Goal: Task Accomplishment & Management: Manage account settings

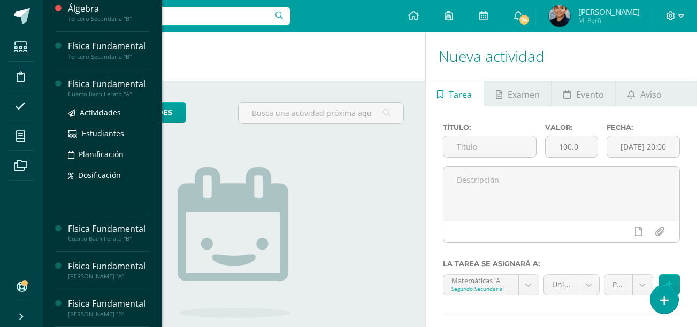
scroll to position [192, 0]
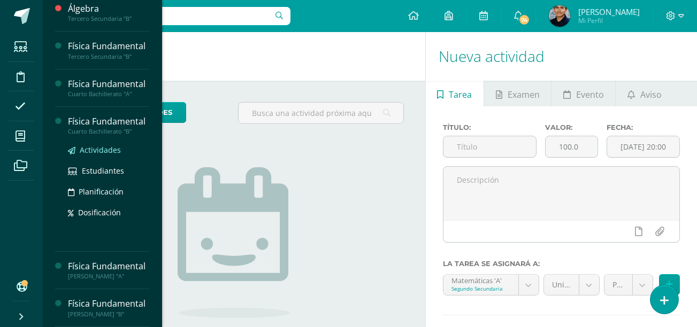
click at [105, 145] on span "Actividades" at bounding box center [100, 150] width 41 height 10
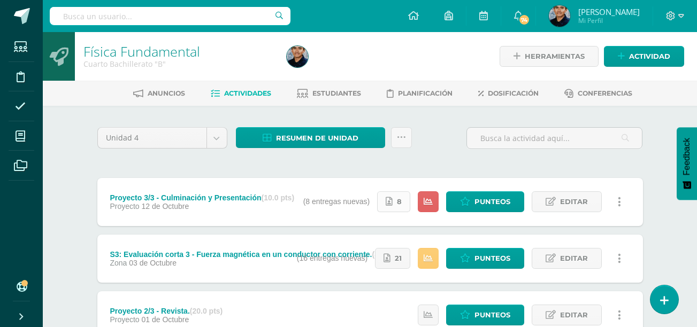
click at [398, 203] on span "8" at bounding box center [399, 202] width 5 height 20
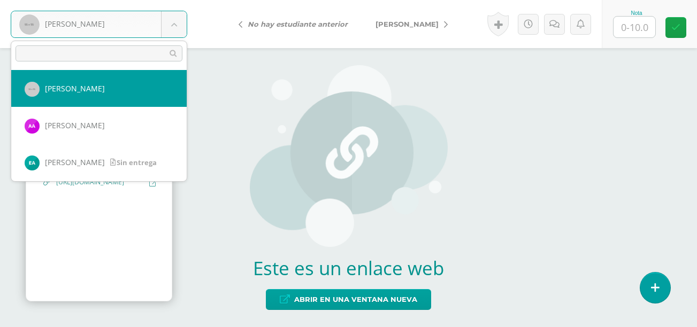
click at [136, 0] on body "[PERSON_NAME] [PERSON_NAME] [PERSON_NAME] [PERSON_NAME][GEOGRAPHIC_DATA] [PERSO…" at bounding box center [348, 0] width 697 height 0
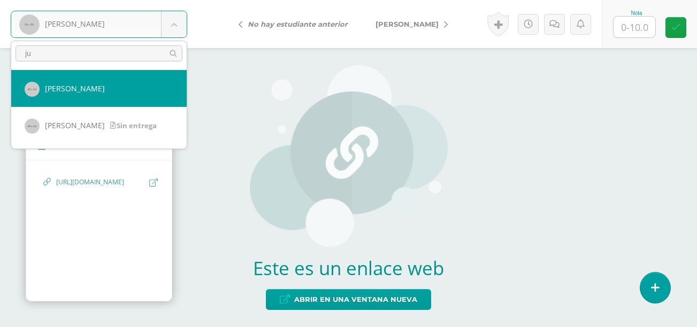
type input "j"
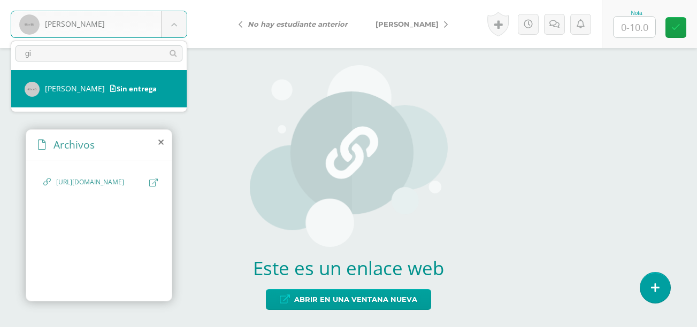
type input "g"
type input "t"
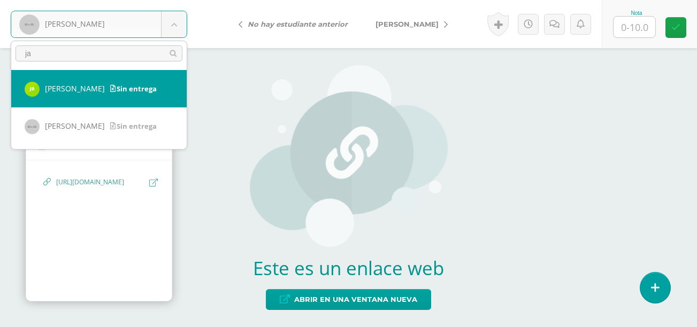
type input "j"
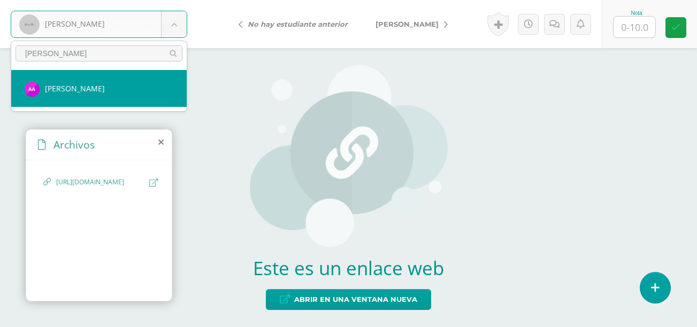
type input "andy"
select select "1062"
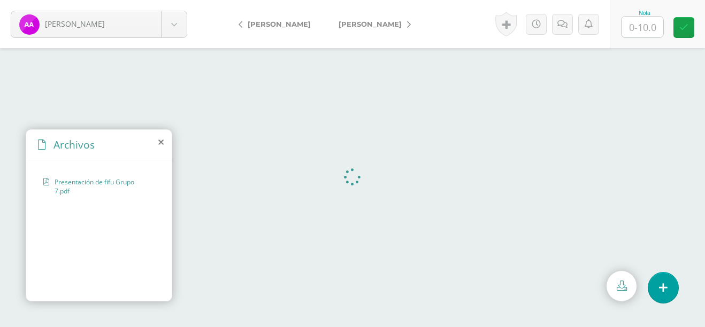
click at [103, 178] on span "Presentación de fifu Grupo 7.pdf" at bounding box center [102, 186] width 95 height 18
click at [68, 0] on body "Andrino, Andy Aguilar, Natalie Andrino, Andy Argueta, Emely Barrera, Jackeline …" at bounding box center [352, 0] width 705 height 0
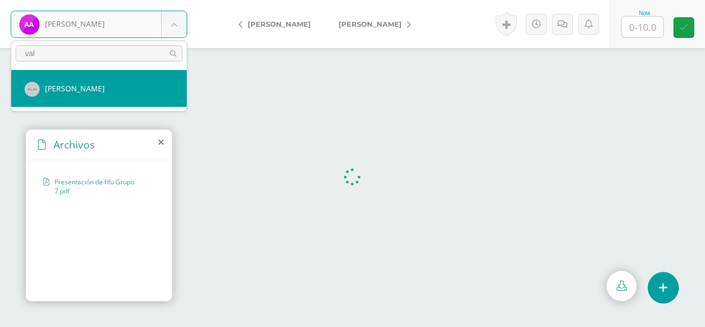
type input "val"
select select "587"
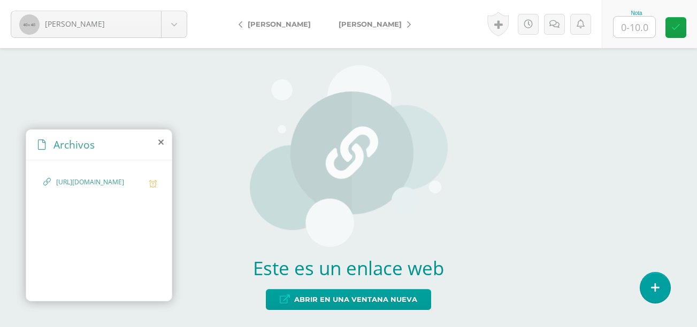
click at [103, 188] on span "https://gamma.app/docs/El-Poder-Invisible-MAGNETIX-upmu41bxutnjaes" at bounding box center [100, 182] width 88 height 10
click at [91, 188] on span "https://gamma.app/docs/El-Poder-Invisible-MAGNETIX-upmu41bxutnjaes" at bounding box center [100, 182] width 88 height 10
click at [63, 188] on span "https://gamma.app/docs/El-Poder-Invisible-MAGNETIX-upmu41bxutnjaes" at bounding box center [100, 182] width 88 height 10
click at [61, 181] on span "https://gamma.app/docs/El-Poder-Invisible-MAGNETIX-upmu41bxutnjaes" at bounding box center [100, 182] width 88 height 10
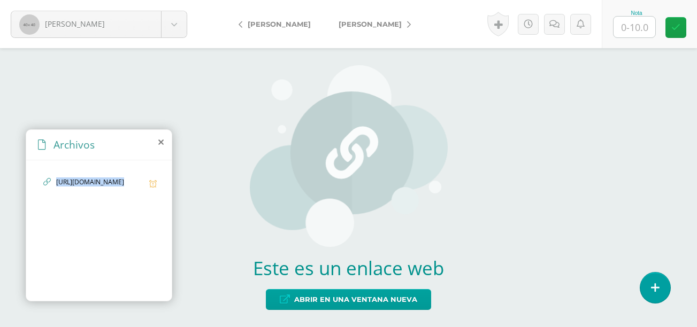
click at [61, 181] on span "https://gamma.app/docs/El-Poder-Invisible-MAGNETIX-upmu41bxutnjaes" at bounding box center [100, 182] width 88 height 10
copy span "https://gamma.app/docs/El-Poder-Invisible-MAGNETIX-upmu41bxutnjaes"
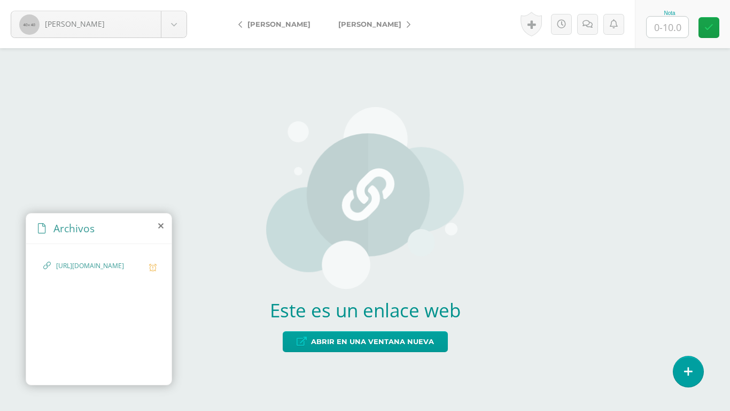
click at [159, 226] on icon at bounding box center [160, 225] width 5 height 9
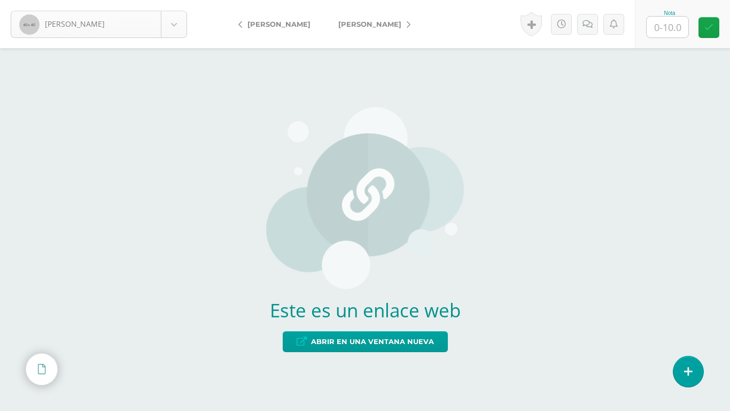
click at [141, 0] on body "Tomás, Valery Aguilar, Natalie Andrino, Andy Argueta, Emely Barrera, Jackeline …" at bounding box center [365, 0] width 730 height 0
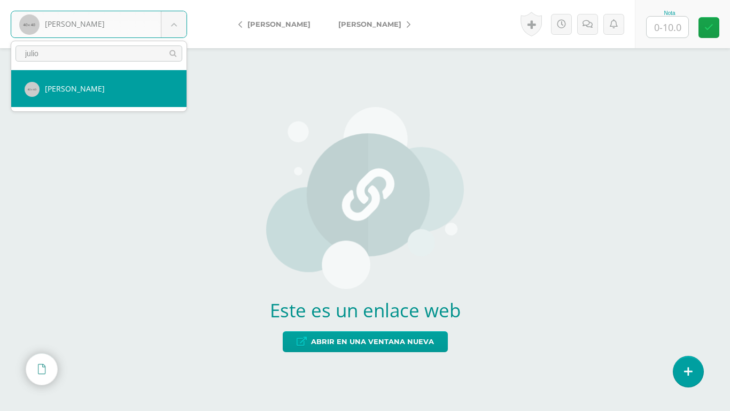
type input "julio"
select select "583"
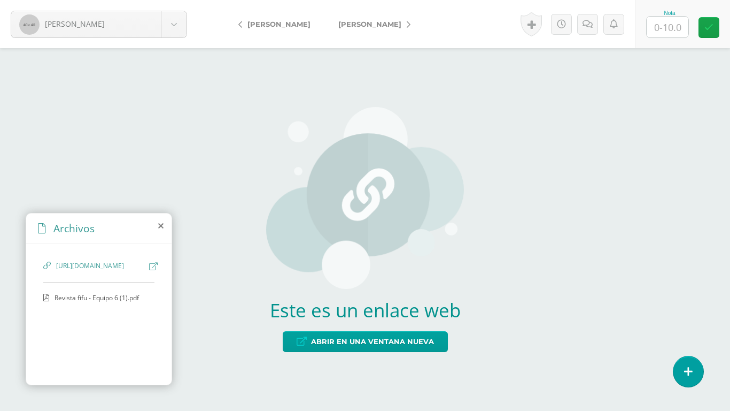
click at [152, 267] on icon at bounding box center [153, 266] width 9 height 8
click at [131, 0] on body "Hernández, Julio Aguilar, Natalie Andrino, Andy Argueta, Emely Barrera, Jackeli…" at bounding box center [365, 0] width 730 height 0
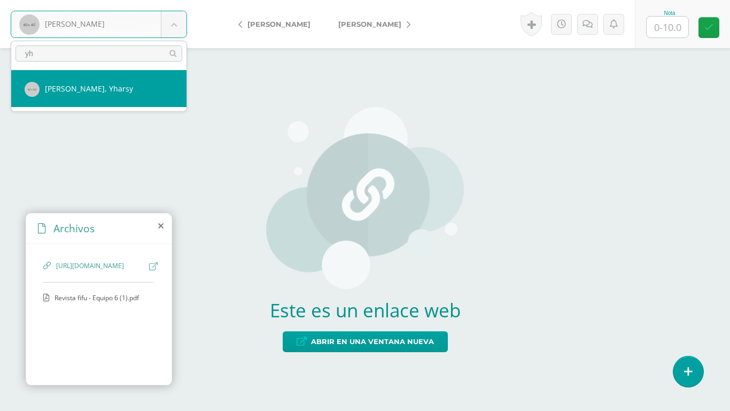
type input "yh"
select select "566"
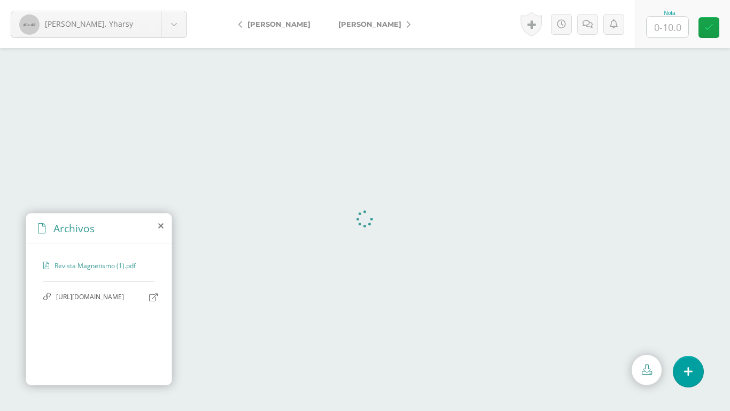
click at [108, 293] on span "https://gamma.app/docs/EL-MAQNETISMO-La-Ciencia-Detras-de-la-Atraccion-inr1izbd…" at bounding box center [100, 297] width 88 height 10
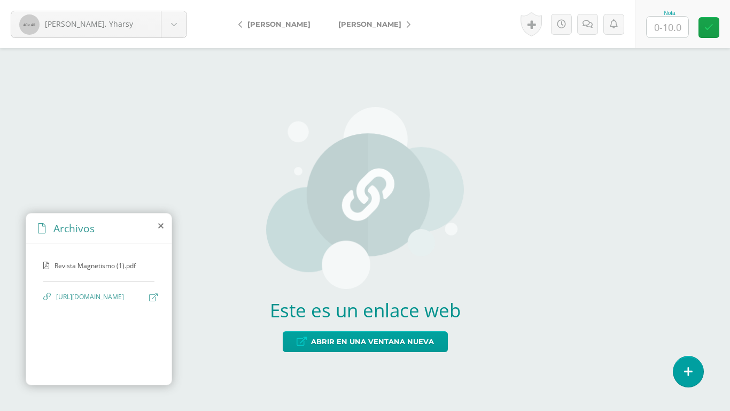
click at [152, 298] on icon at bounding box center [153, 297] width 9 height 8
click at [345, 165] on img at bounding box center [365, 198] width 198 height 182
click at [97, 0] on body "Mendizabal, Yharsy Aguilar, Natalie Andrino, Andy Argueta, Emely Barrera, Jacke…" at bounding box center [365, 0] width 730 height 0
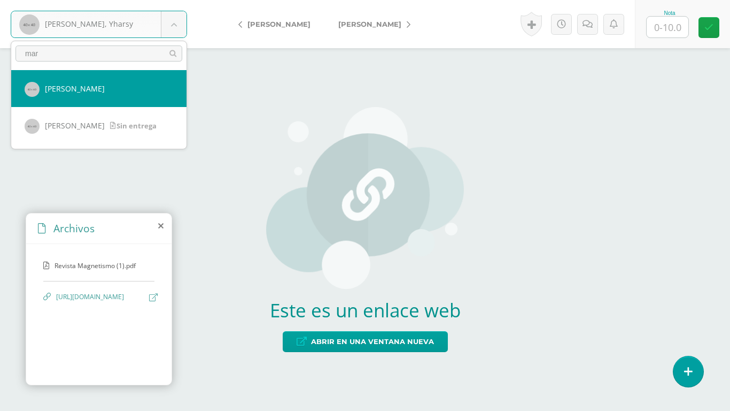
type input "mar"
select select "570"
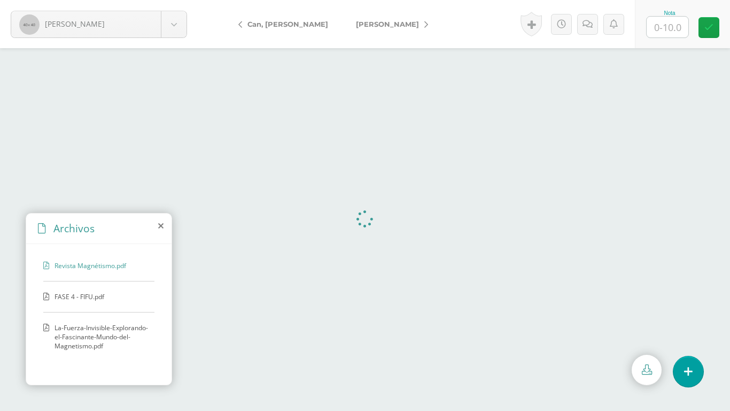
click at [87, 296] on span "FASE 4 - FIFU.pdf" at bounding box center [99, 296] width 88 height 9
click at [88, 330] on span "La-Fuerza-Invisible-Explorando-el-Fascinante-Mundo-del-Magnetismo.pdf" at bounding box center [102, 336] width 95 height 27
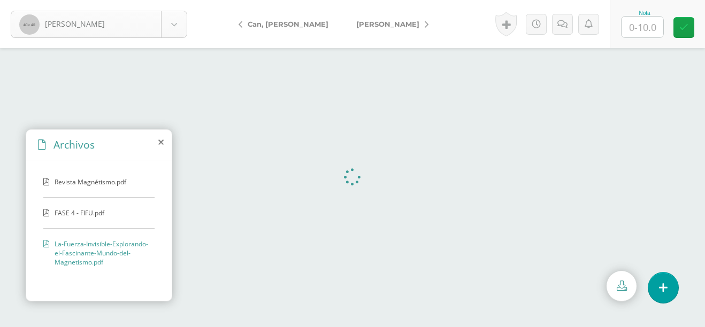
click at [105, 0] on body "Chinchilla, Marjory Aguilar, Natalie Andrino, Andy Argueta, Emely Barrera, Jack…" at bounding box center [352, 0] width 705 height 0
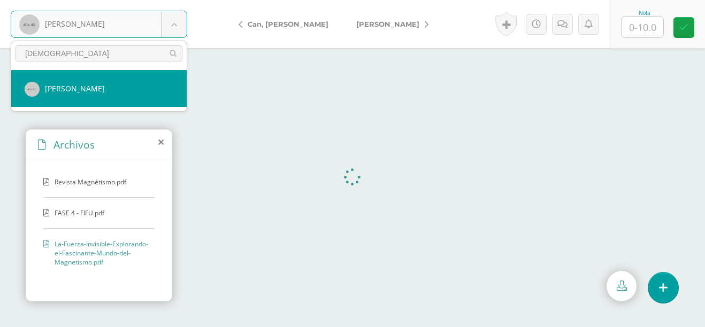
type input "kath"
select select "600"
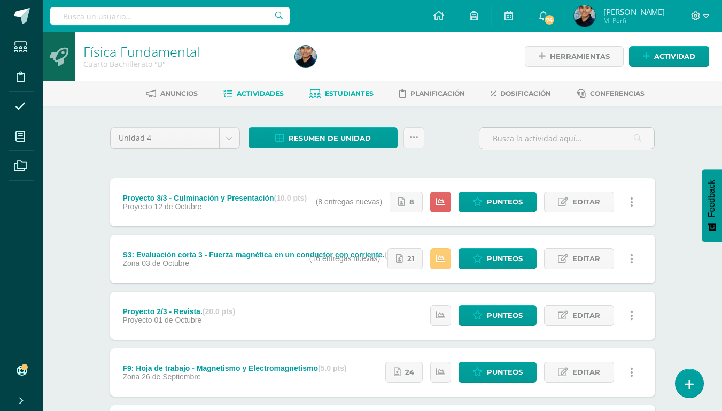
click at [356, 94] on span "Estudiantes" at bounding box center [349, 93] width 49 height 8
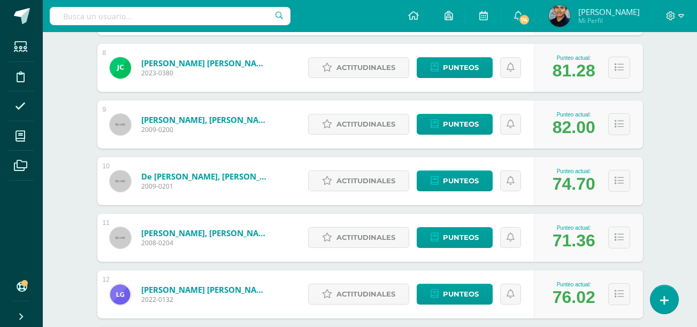
scroll to position [586, 0]
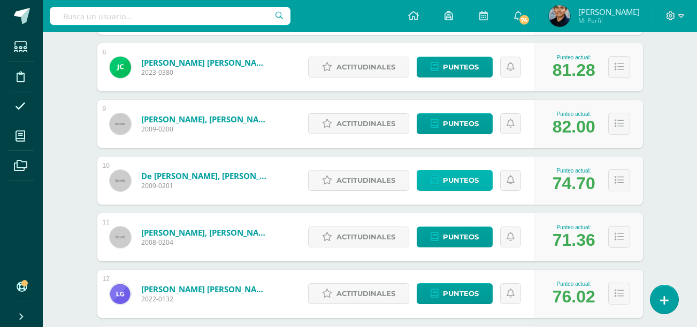
click at [448, 176] on span "Punteos" at bounding box center [461, 181] width 36 height 20
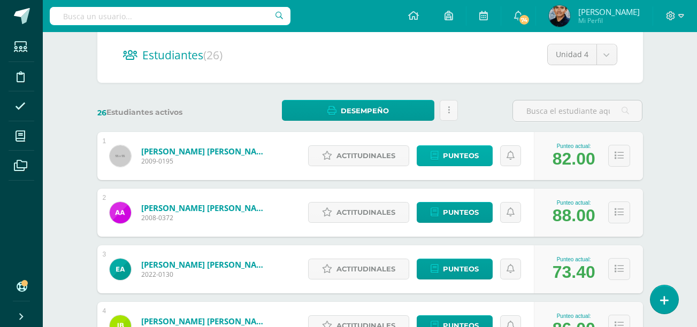
scroll to position [111, 0]
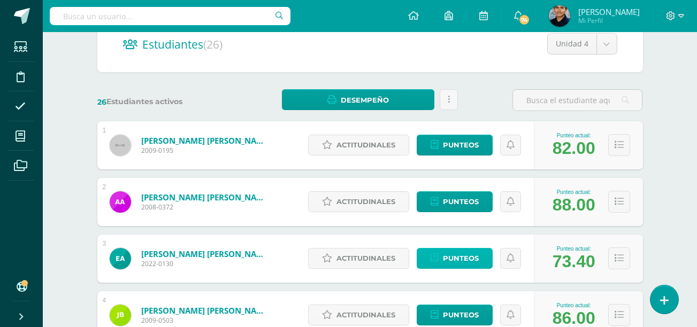
click at [449, 260] on span "Punteos" at bounding box center [461, 259] width 36 height 20
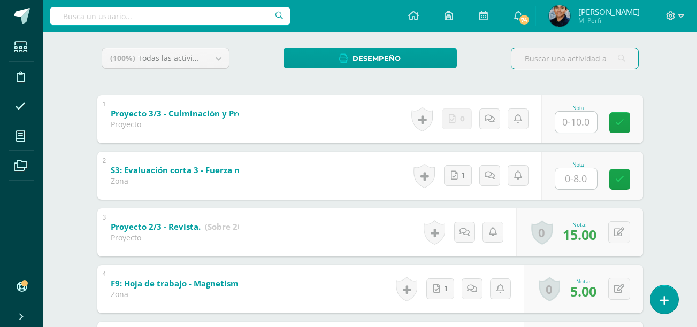
scroll to position [172, 0]
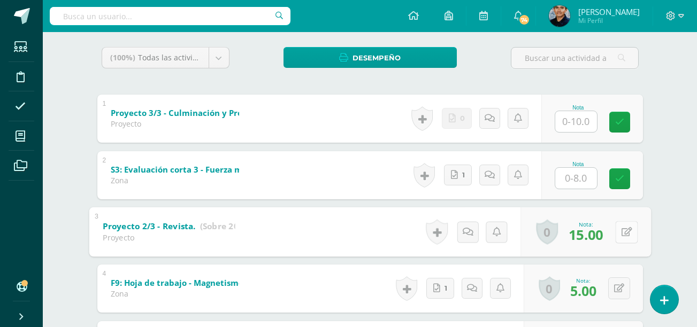
click at [621, 236] on icon at bounding box center [626, 231] width 11 height 9
type input "5"
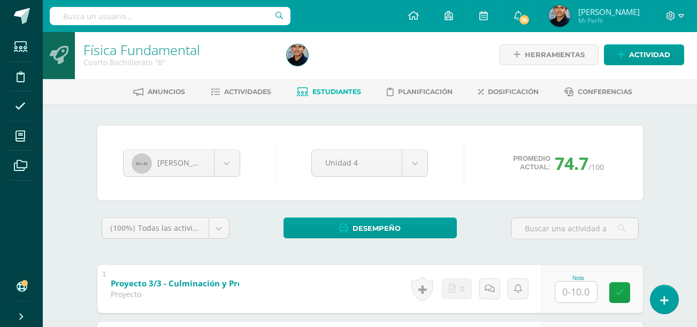
scroll to position [0, 0]
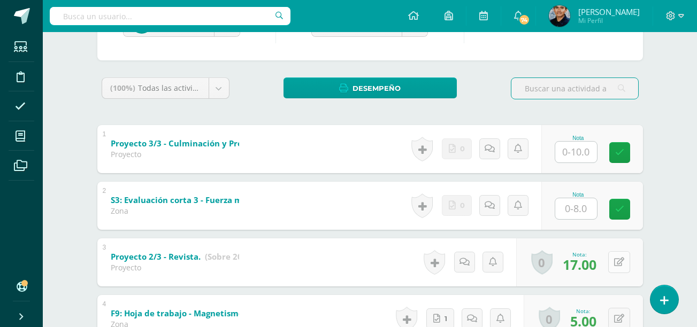
scroll to position [143, 0]
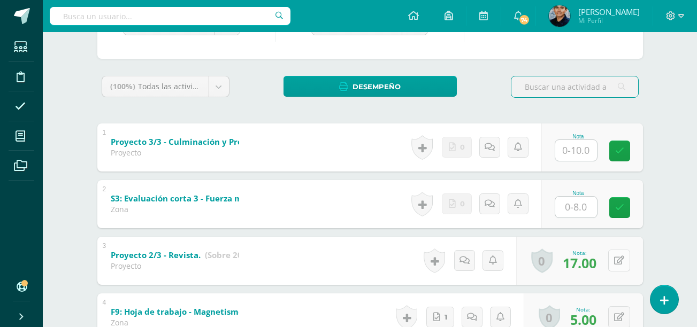
click at [617, 264] on icon at bounding box center [619, 260] width 10 height 9
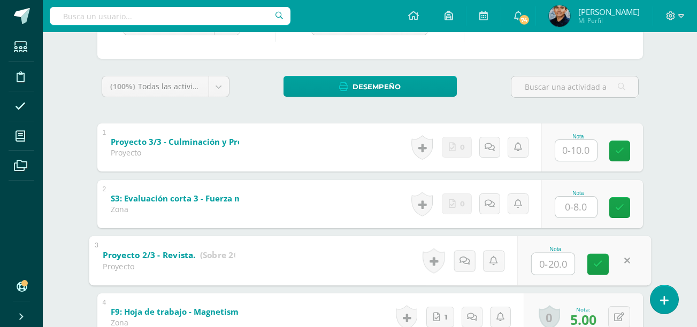
type input "7"
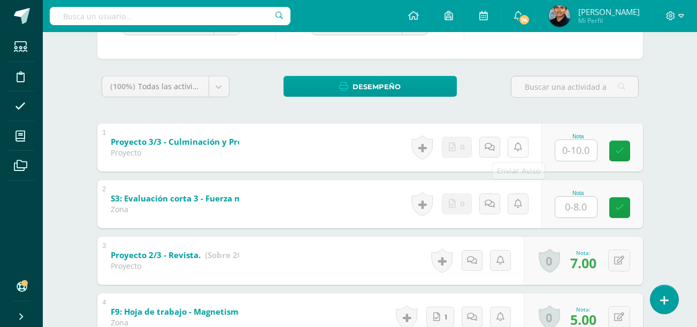
scroll to position [0, 0]
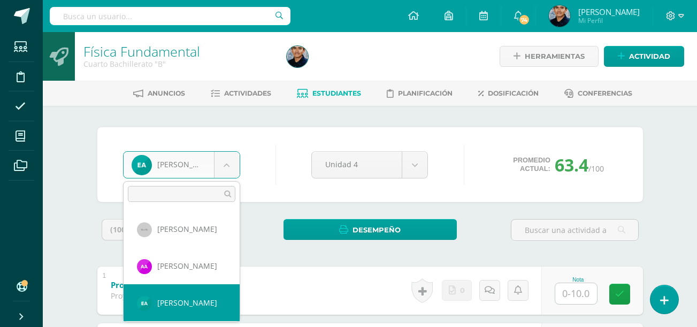
click at [180, 196] on input "text" at bounding box center [181, 194] width 107 height 16
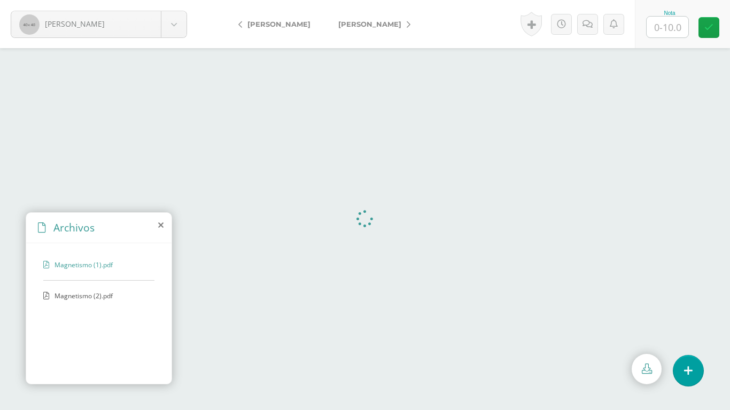
click at [164, 226] on div "Archivos" at bounding box center [98, 228] width 145 height 30
click at [160, 226] on icon at bounding box center [160, 225] width 5 height 9
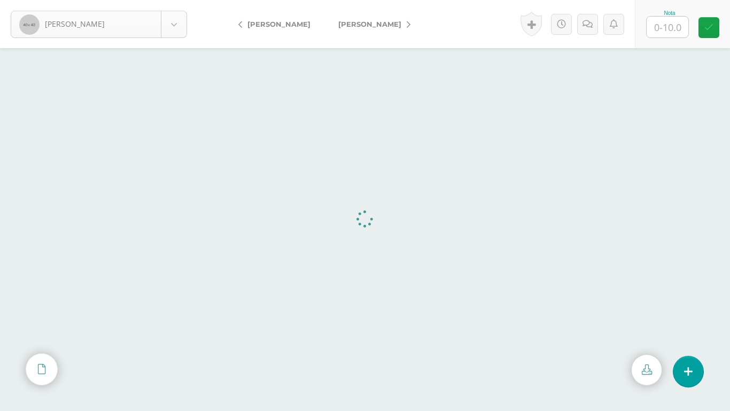
click at [92, 0] on body "[PERSON_NAME] [PERSON_NAME] [PERSON_NAME] [PERSON_NAME][GEOGRAPHIC_DATA] [PERSO…" at bounding box center [365, 0] width 730 height 0
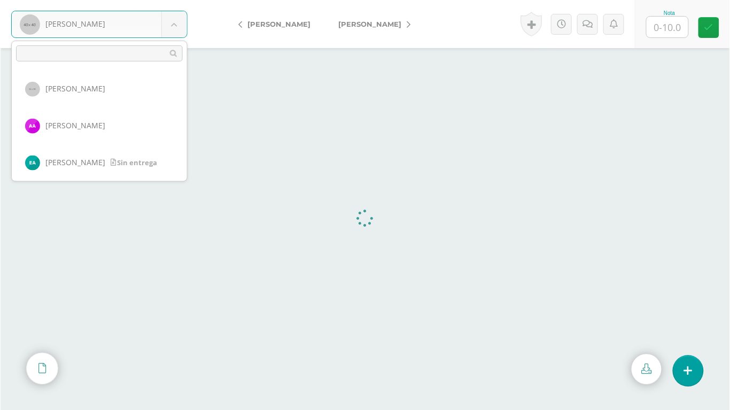
scroll to position [223, 0]
